Goal: Browse casually

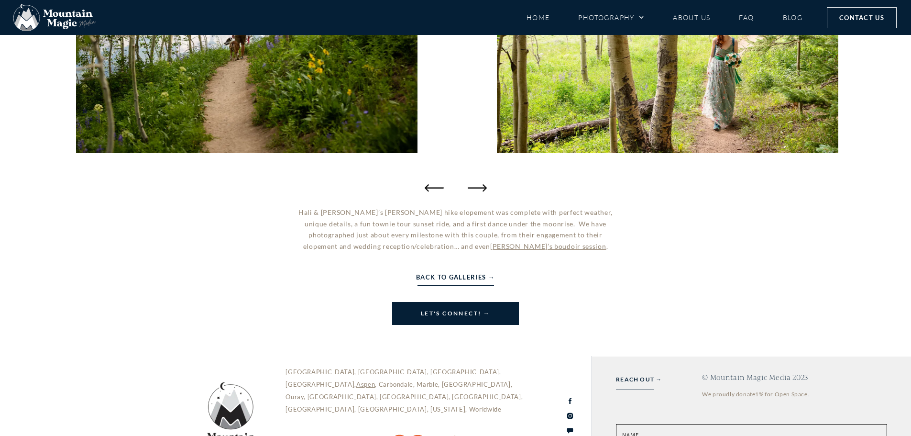
scroll to position [322, 0]
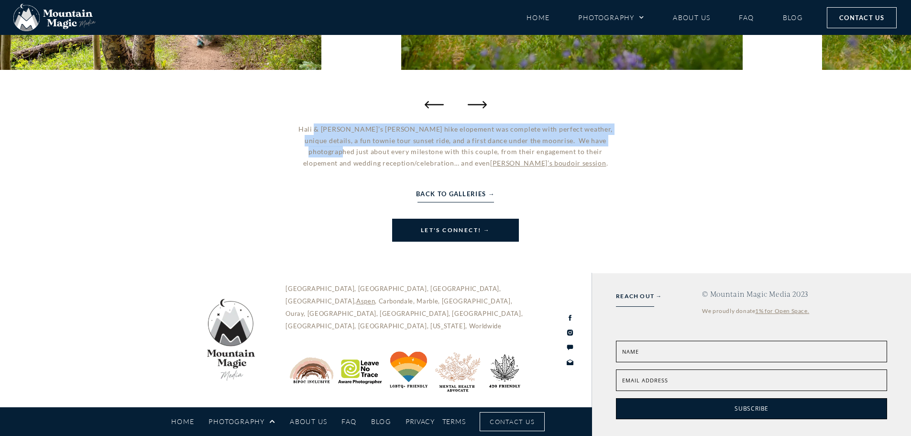
drag, startPoint x: 325, startPoint y: 122, endPoint x: 632, endPoint y: 155, distance: 308.8
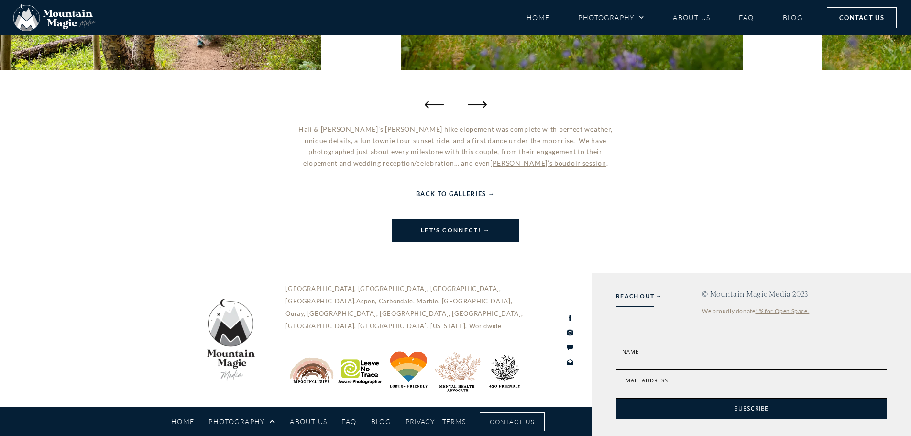
click at [669, 166] on div "Hali & [PERSON_NAME]’s [PERSON_NAME] hike elopement was complete with perfect w…" at bounding box center [455, 182] width 911 height 118
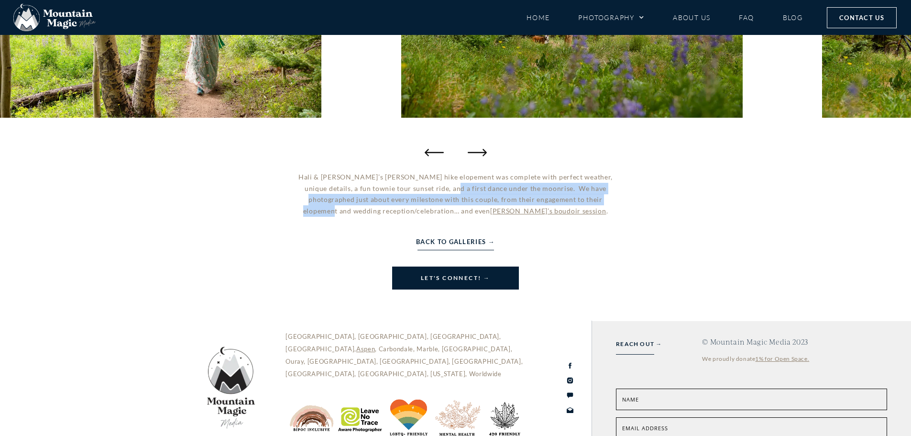
drag, startPoint x: 427, startPoint y: 186, endPoint x: 762, endPoint y: 222, distance: 337.7
click at [666, 201] on div "Hali & [PERSON_NAME]’s [PERSON_NAME] hike elopement was complete with perfect w…" at bounding box center [455, 230] width 911 height 118
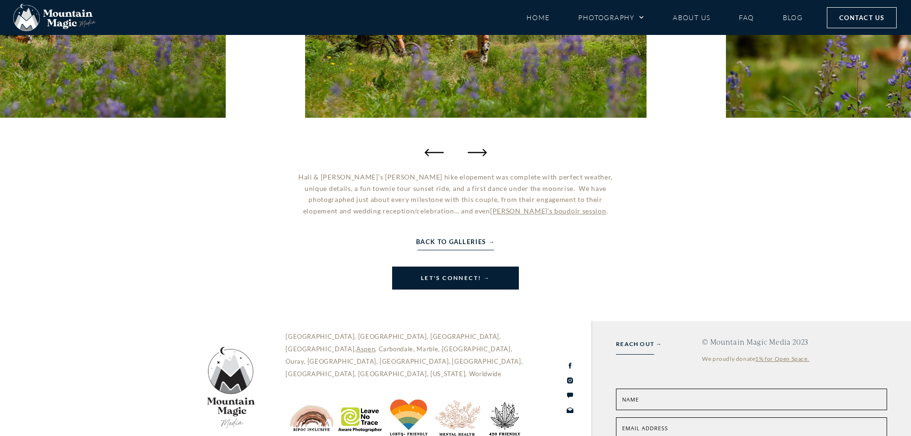
click at [790, 231] on div "Hali & [PERSON_NAME]’s [PERSON_NAME] hike elopement was complete with perfect w…" at bounding box center [455, 230] width 911 height 118
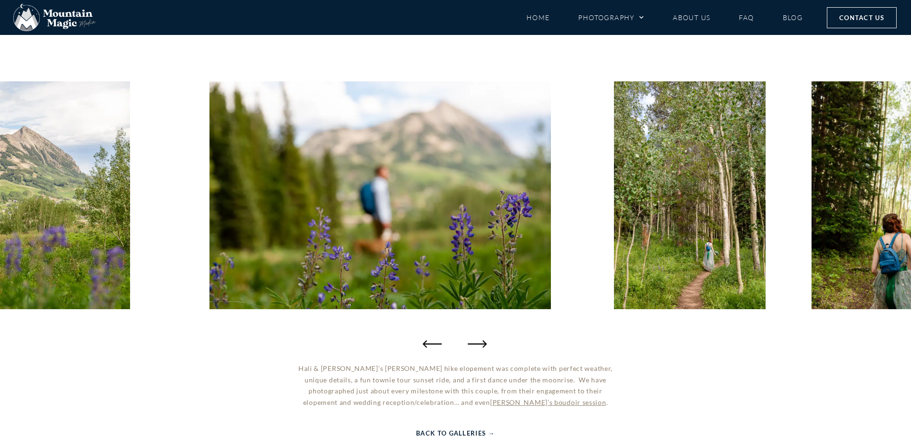
click at [441, 348] on icon "Previous slide" at bounding box center [432, 343] width 19 height 19
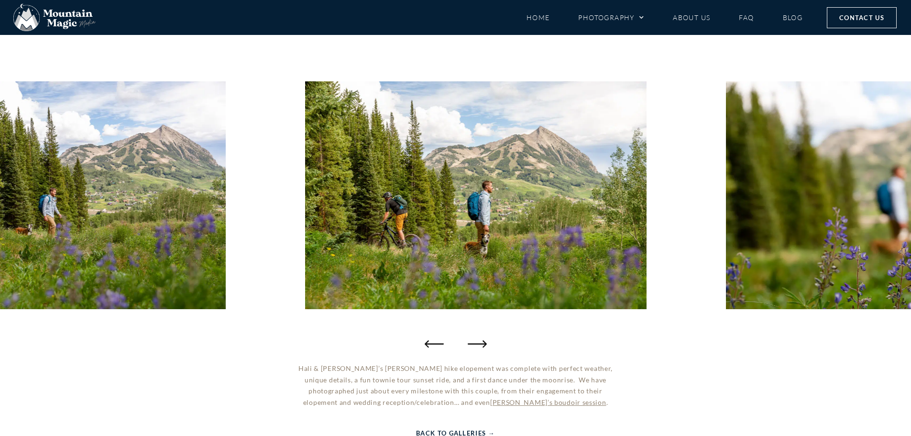
click at [438, 332] on div at bounding box center [455, 195] width 911 height 316
click at [430, 342] on icon "Previous slide" at bounding box center [432, 343] width 19 height 19
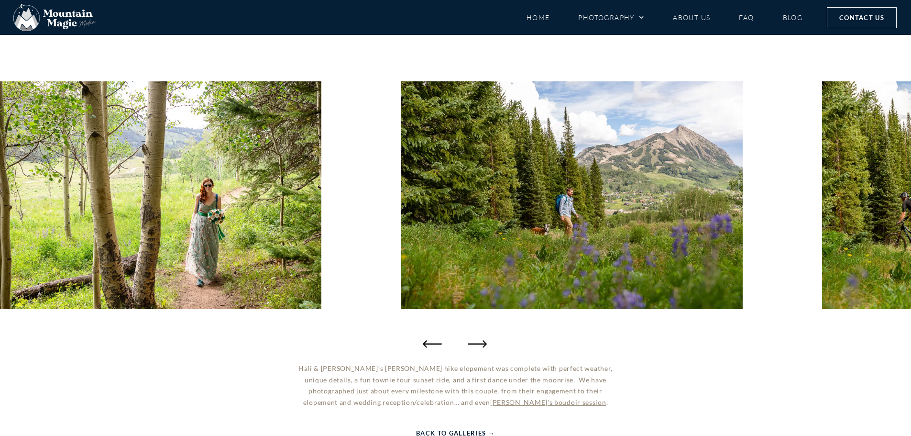
click at [433, 342] on icon "Previous slide" at bounding box center [432, 343] width 19 height 19
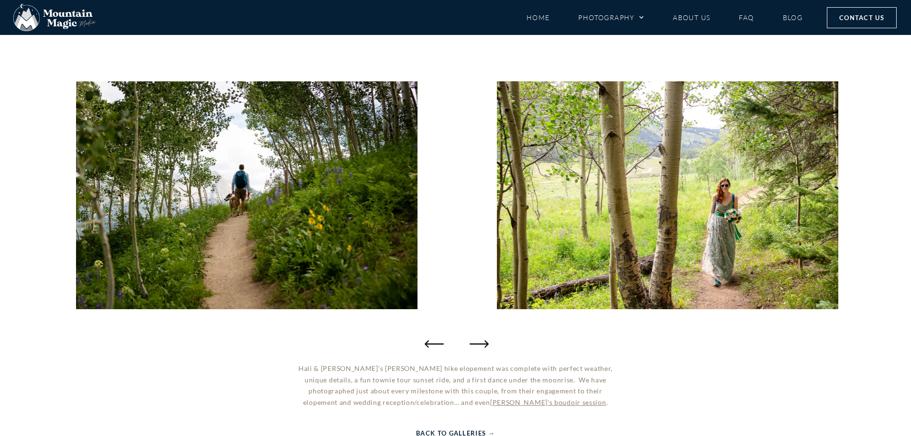
click at [485, 342] on icon "Next slide" at bounding box center [479, 343] width 19 height 19
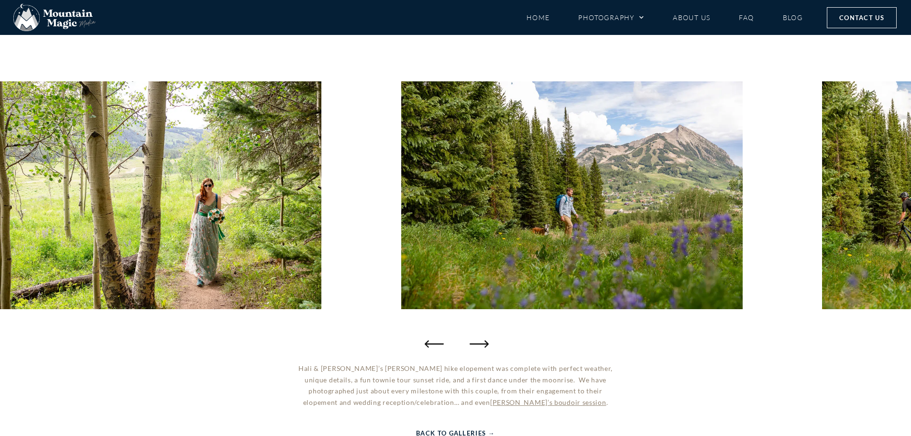
click at [485, 342] on icon "Next slide" at bounding box center [479, 343] width 19 height 19
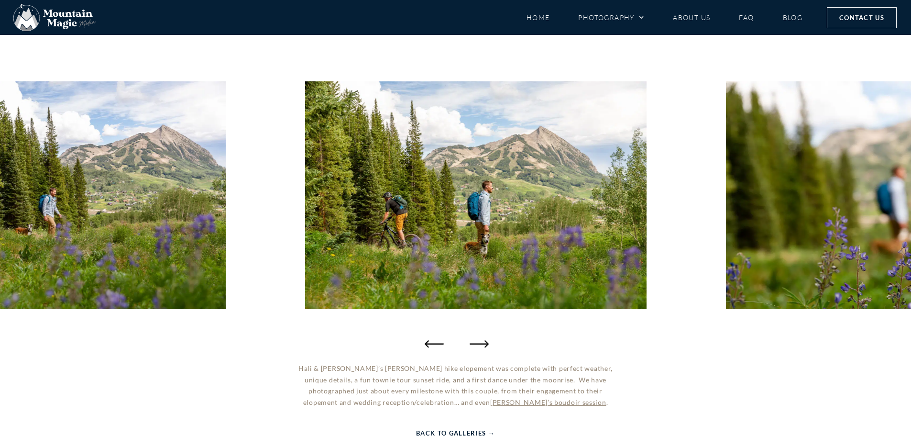
click at [485, 342] on icon "Next slide" at bounding box center [479, 343] width 19 height 19
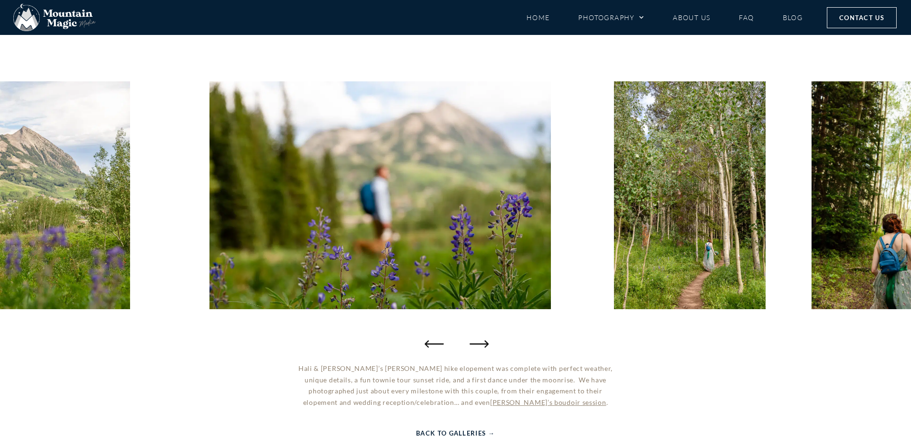
click at [485, 342] on icon "Next slide" at bounding box center [479, 343] width 19 height 19
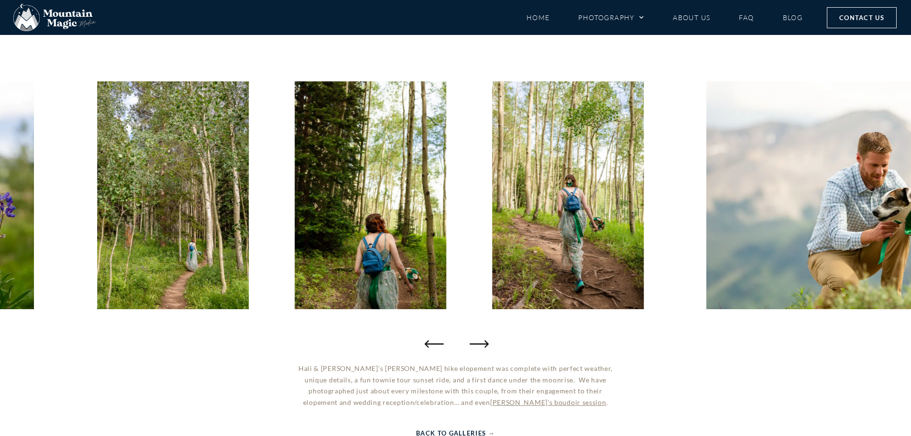
click at [485, 342] on icon "Next slide" at bounding box center [479, 343] width 19 height 19
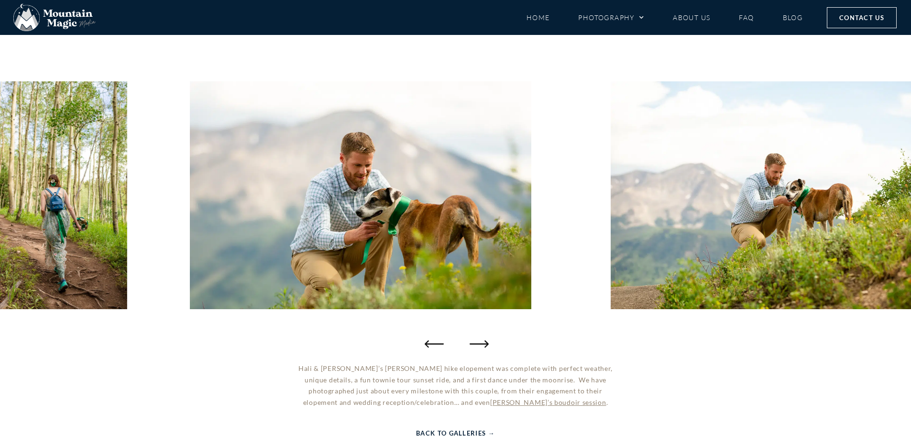
click at [485, 342] on icon "Next slide" at bounding box center [479, 343] width 19 height 19
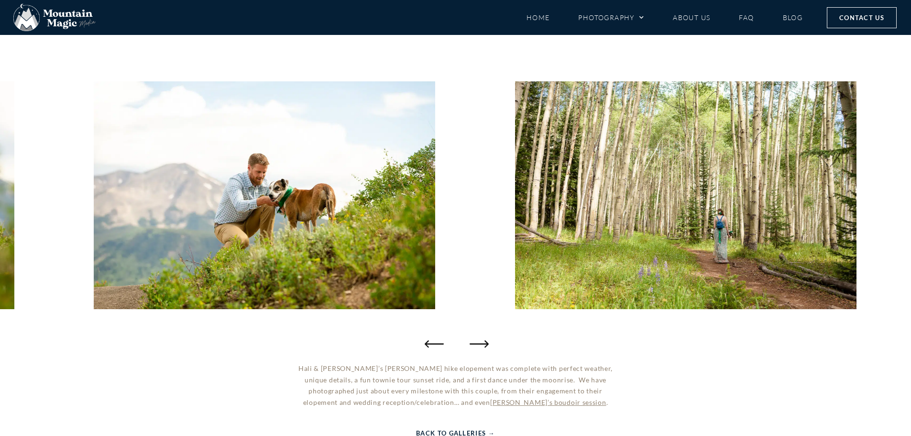
click at [485, 342] on icon "Next slide" at bounding box center [479, 343] width 19 height 19
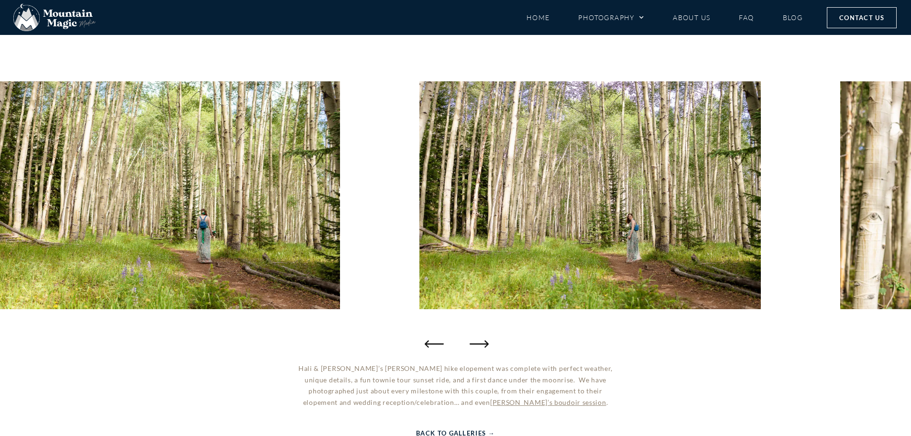
click at [485, 342] on icon "Next slide" at bounding box center [479, 343] width 19 height 19
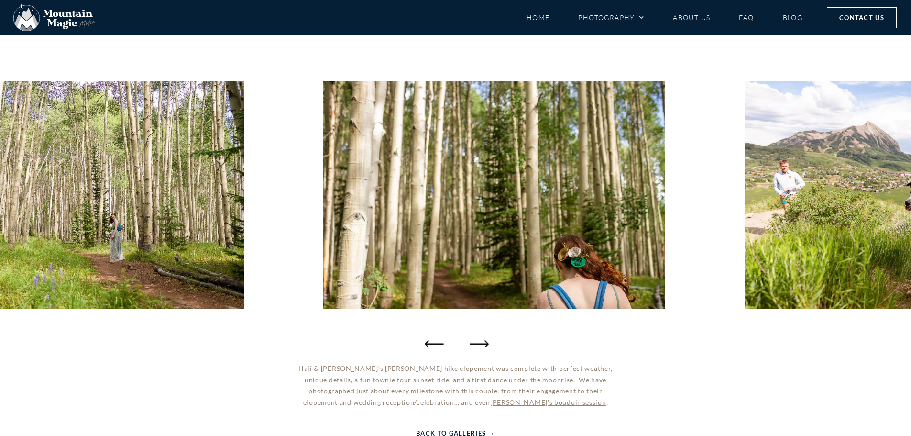
click at [485, 342] on icon "Next slide" at bounding box center [479, 343] width 19 height 19
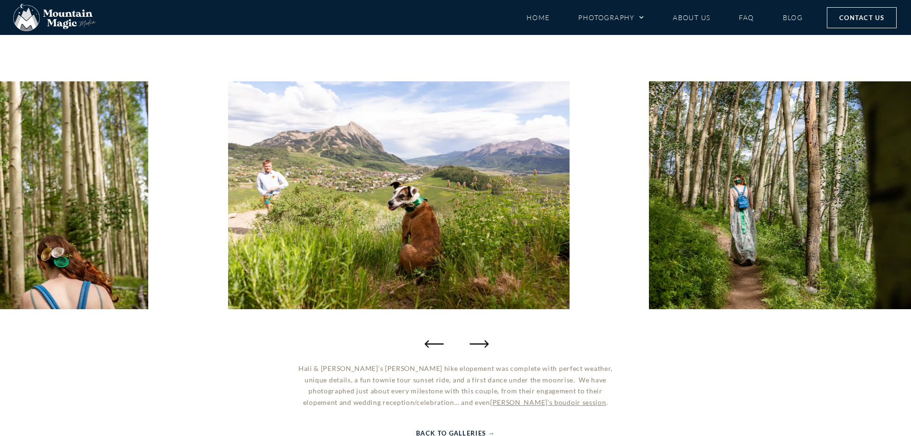
click at [485, 342] on icon "Next slide" at bounding box center [479, 343] width 19 height 19
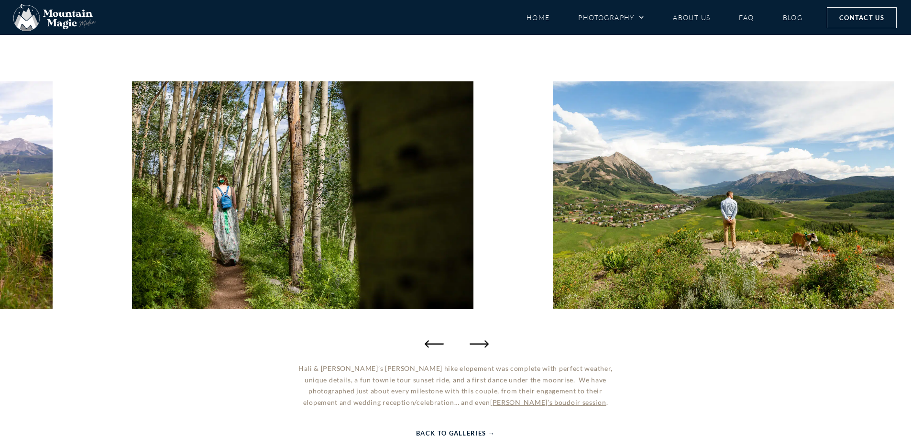
click at [485, 342] on icon "Next slide" at bounding box center [479, 343] width 19 height 19
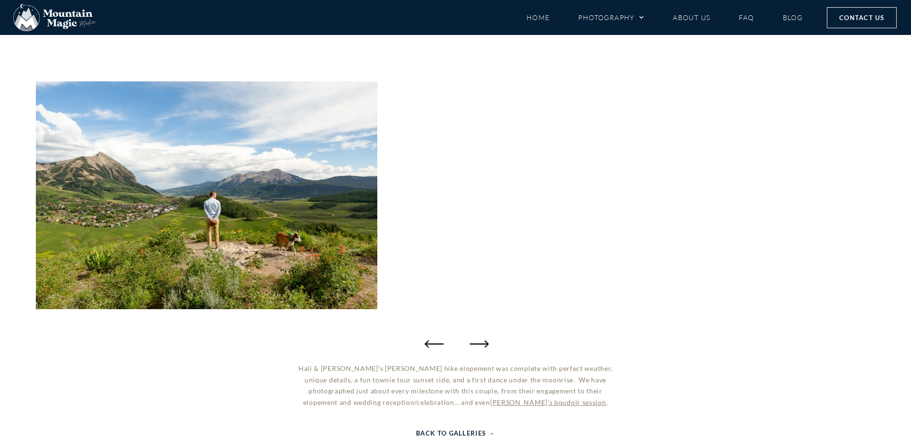
click at [485, 342] on icon "Next slide" at bounding box center [479, 343] width 19 height 19
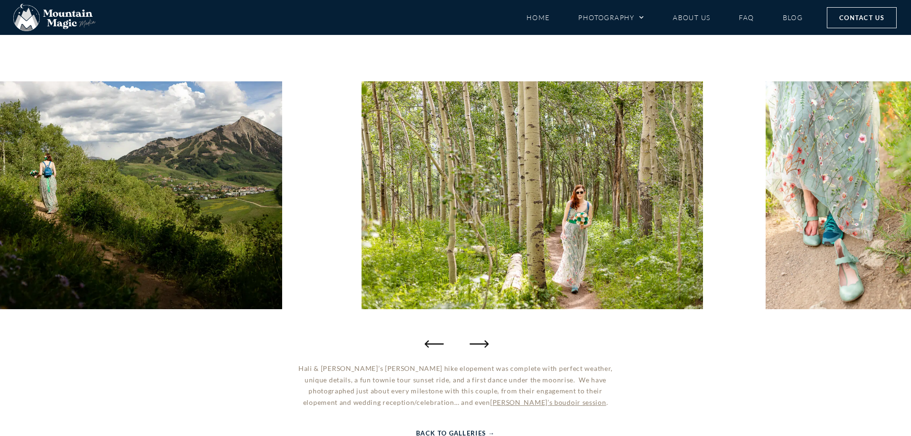
click at [485, 342] on icon "Next slide" at bounding box center [479, 343] width 19 height 19
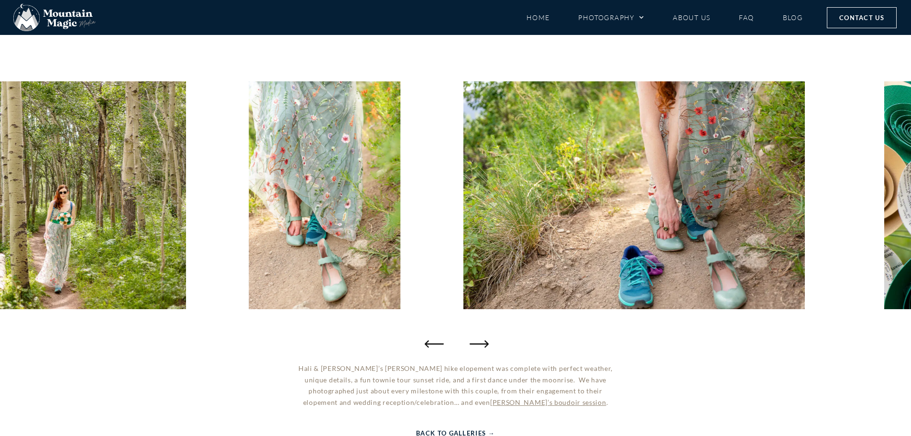
click at [485, 342] on icon "Next slide" at bounding box center [479, 343] width 19 height 19
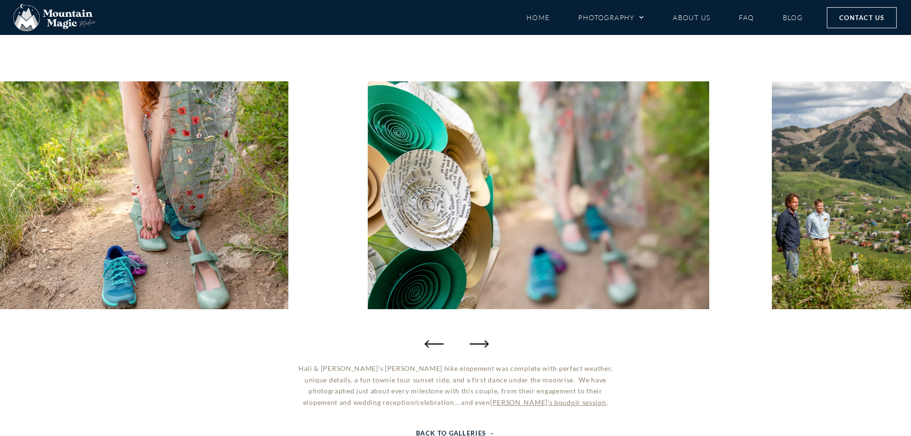
click at [485, 342] on icon "Next slide" at bounding box center [479, 343] width 19 height 19
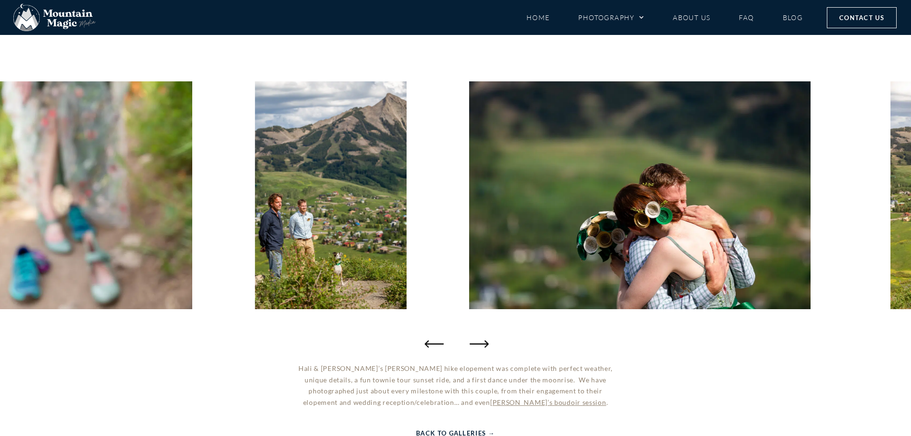
click at [485, 342] on icon "Next slide" at bounding box center [479, 343] width 19 height 19
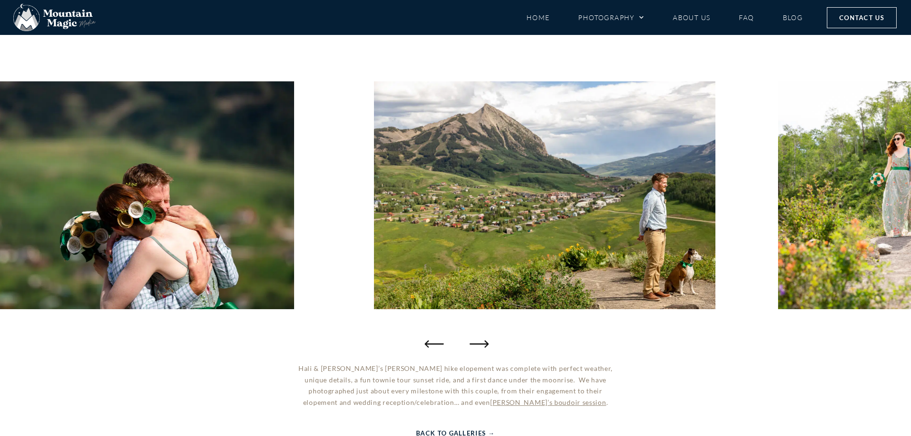
click at [485, 342] on icon "Next slide" at bounding box center [479, 343] width 19 height 19
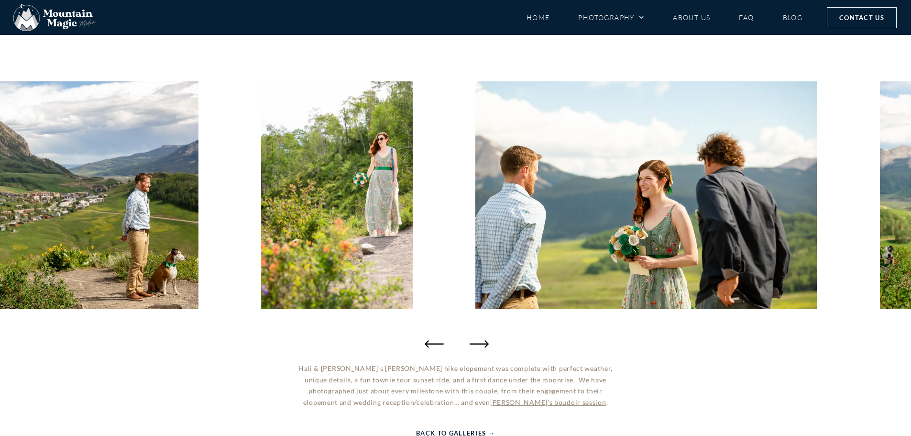
click at [485, 342] on icon "Next slide" at bounding box center [479, 343] width 19 height 19
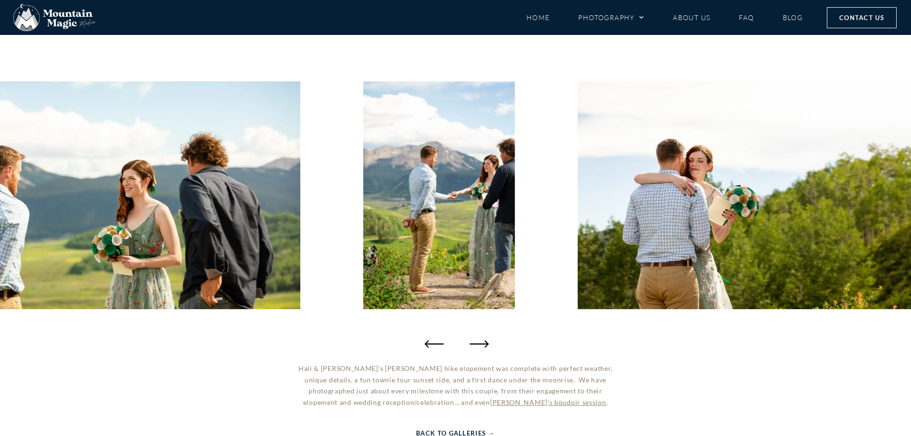
click at [485, 342] on icon "Next slide" at bounding box center [479, 343] width 19 height 19
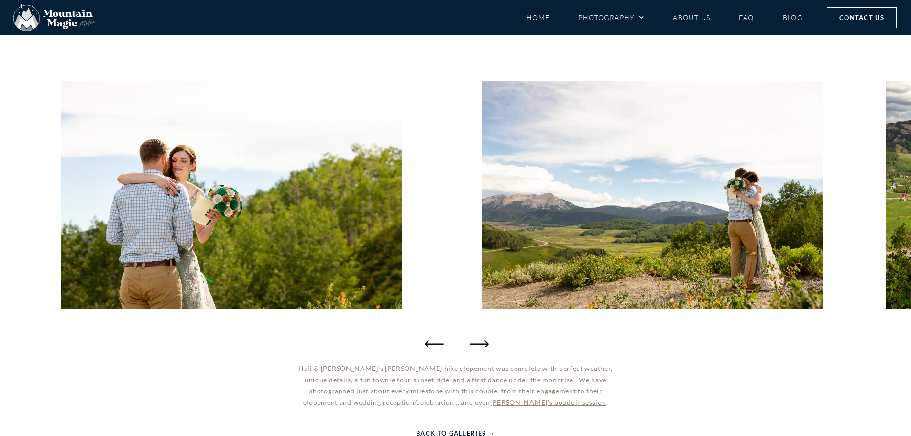
click at [485, 342] on icon "Next slide" at bounding box center [479, 343] width 19 height 19
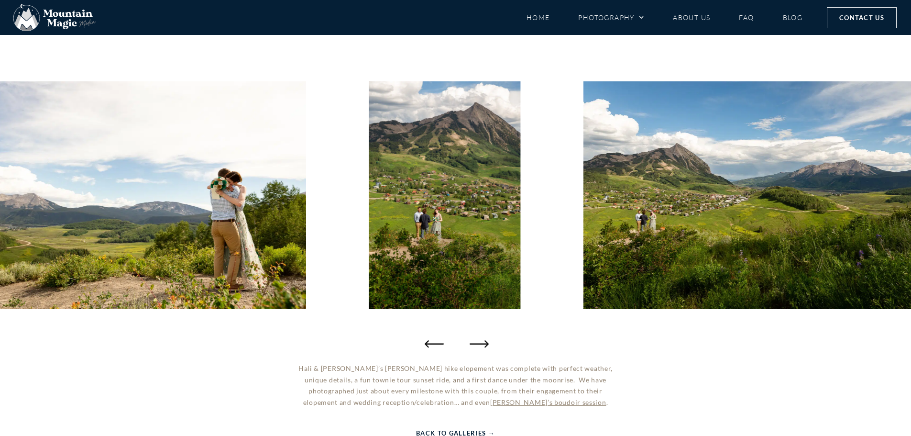
click at [485, 342] on icon "Next slide" at bounding box center [479, 343] width 19 height 19
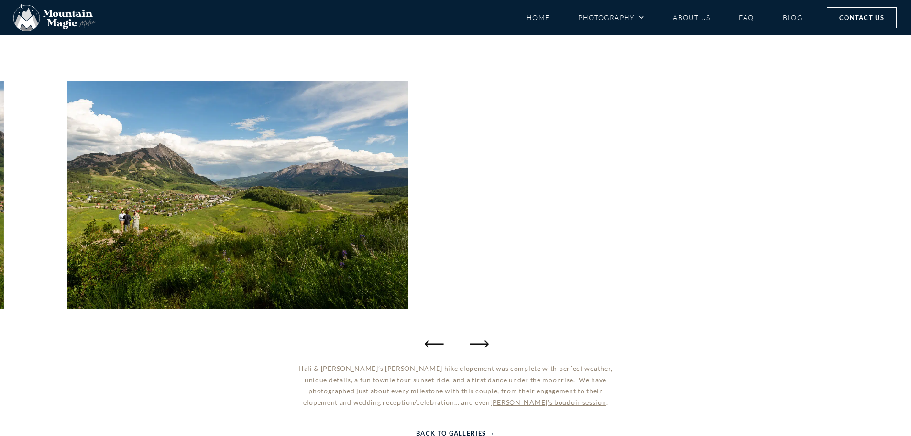
click at [485, 342] on icon "Next slide" at bounding box center [479, 343] width 19 height 19
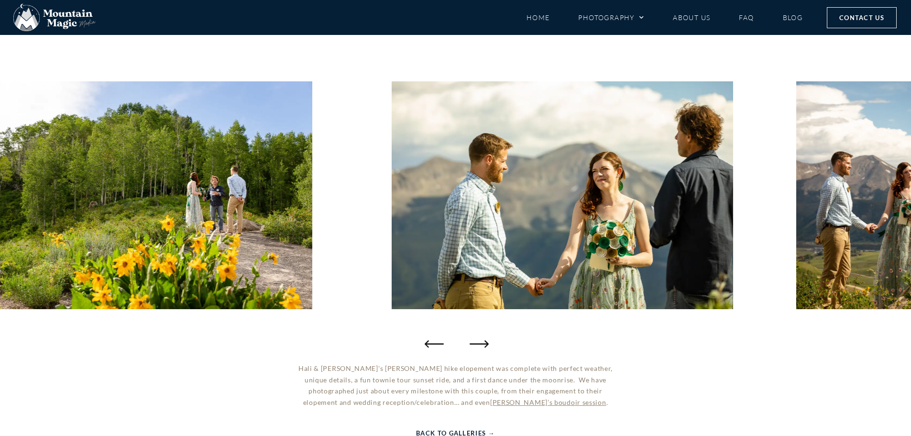
click at [485, 342] on icon "Next slide" at bounding box center [479, 343] width 19 height 19
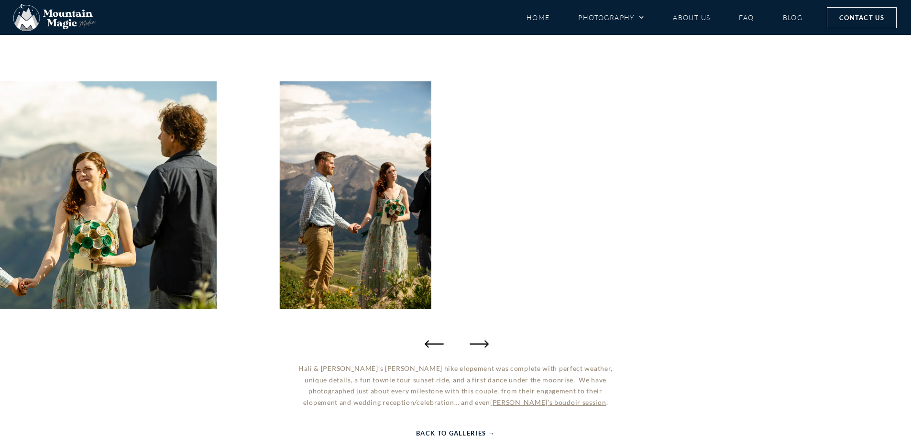
click at [485, 342] on icon "Next slide" at bounding box center [479, 343] width 19 height 19
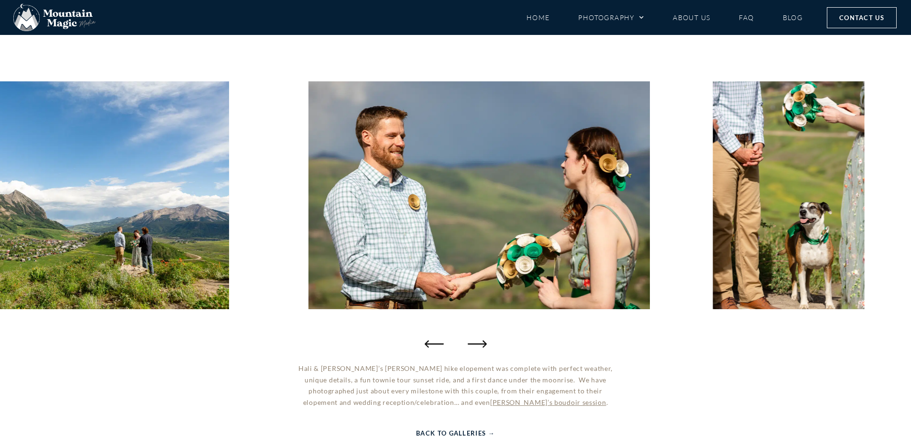
drag, startPoint x: 577, startPoint y: 2, endPoint x: 790, endPoint y: 401, distance: 452.6
click at [790, 401] on div "Hali & [PERSON_NAME]’s [PERSON_NAME] hike elopement was complete with perfect w…" at bounding box center [455, 422] width 911 height 118
